Goal: Task Accomplishment & Management: Complete application form

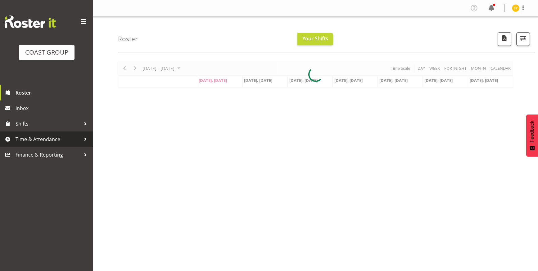
drag, startPoint x: 27, startPoint y: 142, endPoint x: 30, endPoint y: 147, distance: 5.7
click at [26, 142] on span "Time & Attendance" at bounding box center [48, 139] width 65 height 9
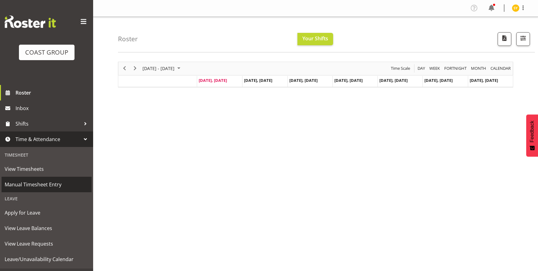
click at [35, 184] on span "Manual Timesheet Entry" at bounding box center [47, 184] width 84 height 9
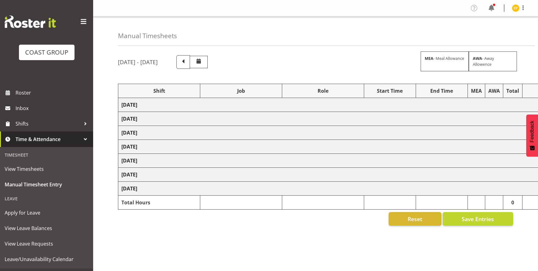
select select "69"
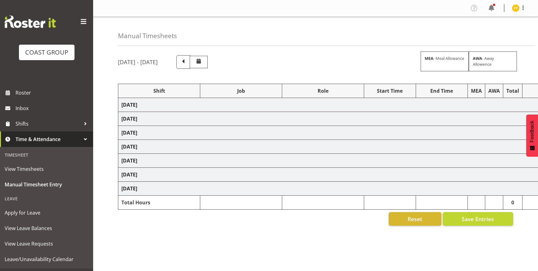
select select "69"
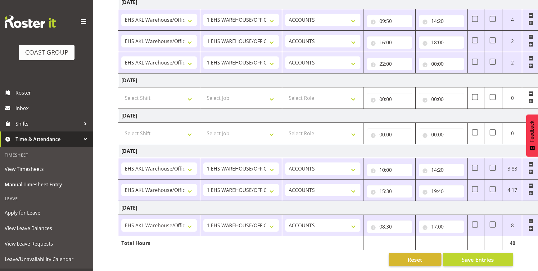
scroll to position [201, 0]
click at [390, 164] on input "10:00" at bounding box center [389, 170] width 45 height 12
click at [410, 180] on select "00 01 02 03 04 05 06 07 08 09 10 11 12 13 14 15 16 17 18 19 20 21 22 23" at bounding box center [409, 186] width 14 height 12
select select "11"
click at [402, 180] on select "00 01 02 03 04 05 06 07 08 09 10 11 12 13 14 15 16 17 18 19 20 21 22 23" at bounding box center [409, 186] width 14 height 12
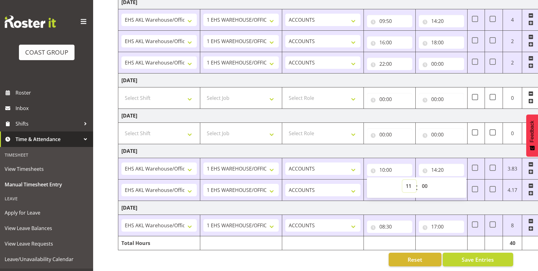
type input "11:00"
click at [386, 201] on td "[DATE]" at bounding box center [335, 208] width 434 height 14
click at [443, 185] on input "19:40" at bounding box center [441, 191] width 45 height 12
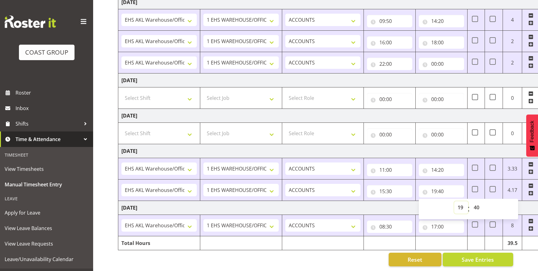
click at [456, 203] on select "00 01 02 03 04 05 06 07 08 09 10 11 12 13 14 15 16 17 18 19 20 21 22 23" at bounding box center [461, 207] width 14 height 12
select select "20"
click at [454, 201] on select "00 01 02 03 04 05 06 07 08 09 10 11 12 13 14 15 16 17 18 19 20 21 22 23" at bounding box center [461, 207] width 14 height 12
type input "20:40"
click at [400, 204] on td "[DATE]" at bounding box center [335, 208] width 434 height 14
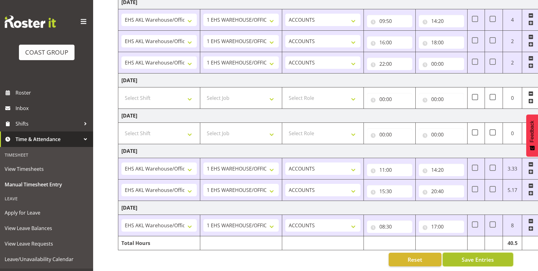
click at [472, 256] on span "Save Entries" at bounding box center [477, 260] width 32 height 8
